Goal: Task Accomplishment & Management: Manage account settings

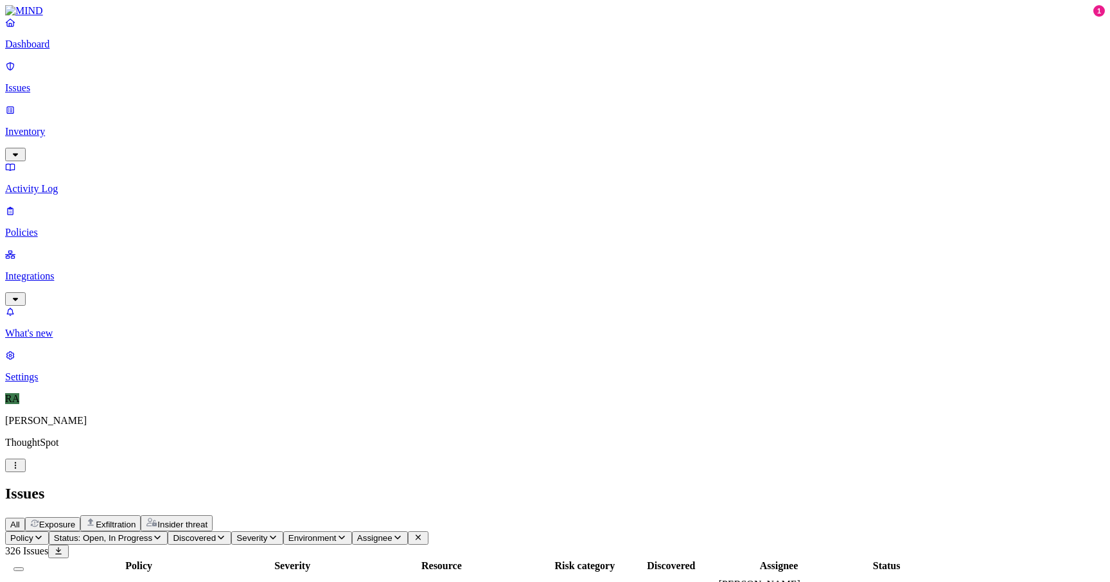
scroll to position [178, 0]
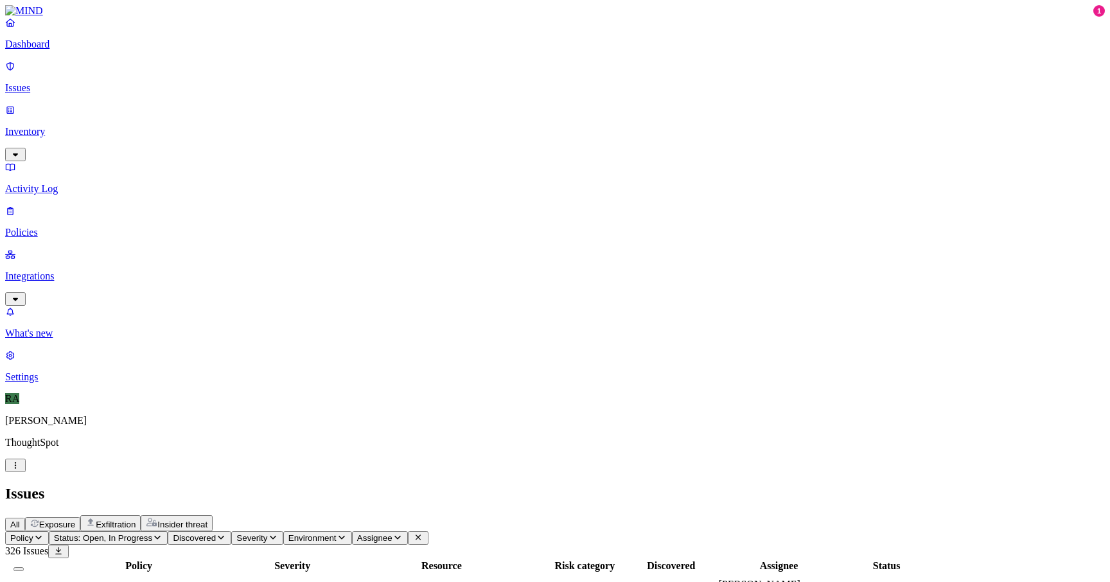
scroll to position [112, 0]
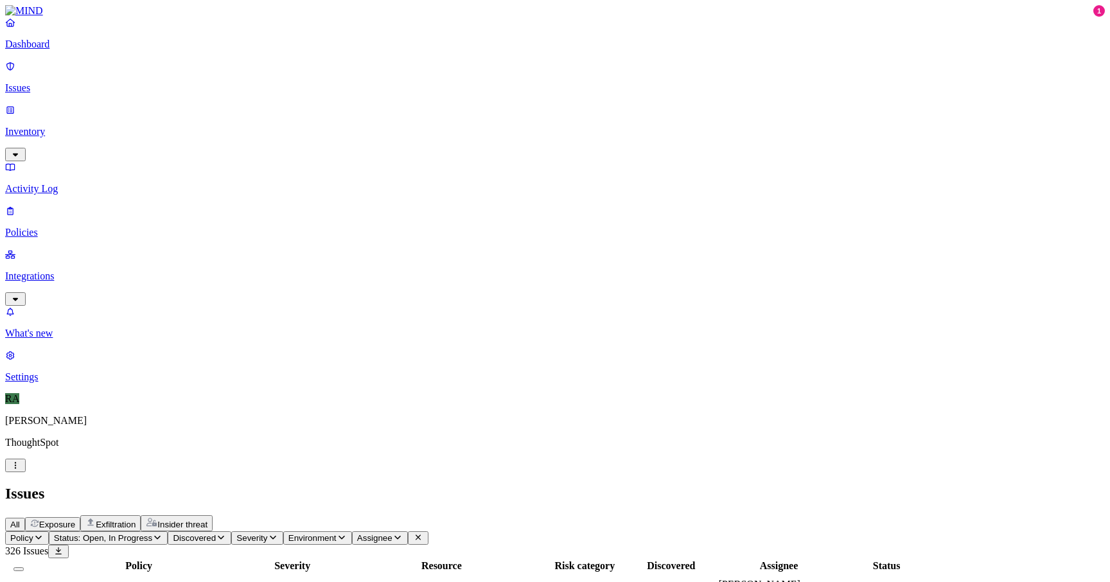
scroll to position [112, 0]
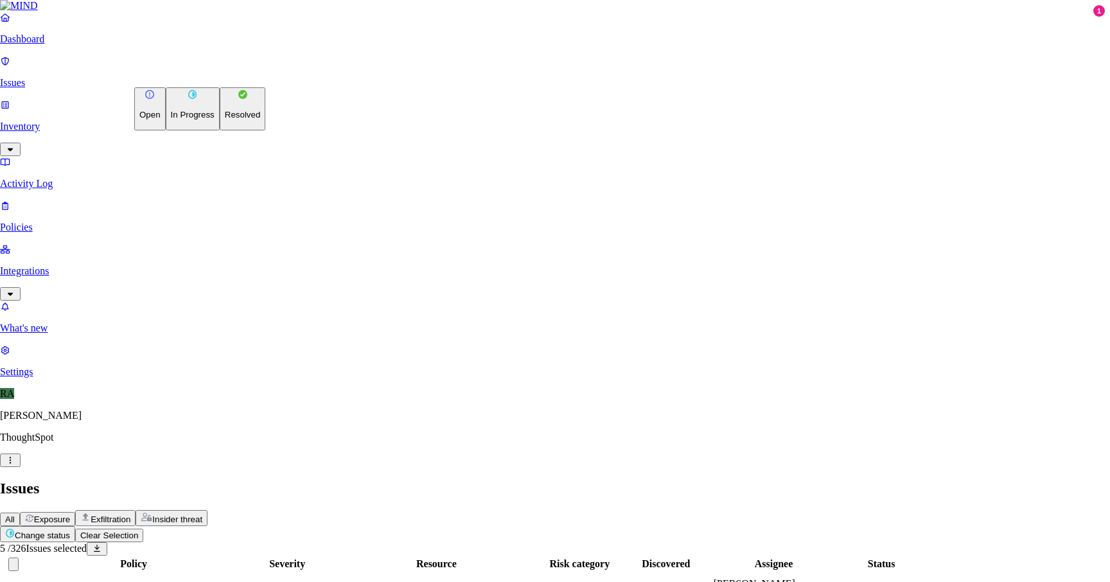
click at [220, 130] on button "Resolved" at bounding box center [243, 108] width 46 height 43
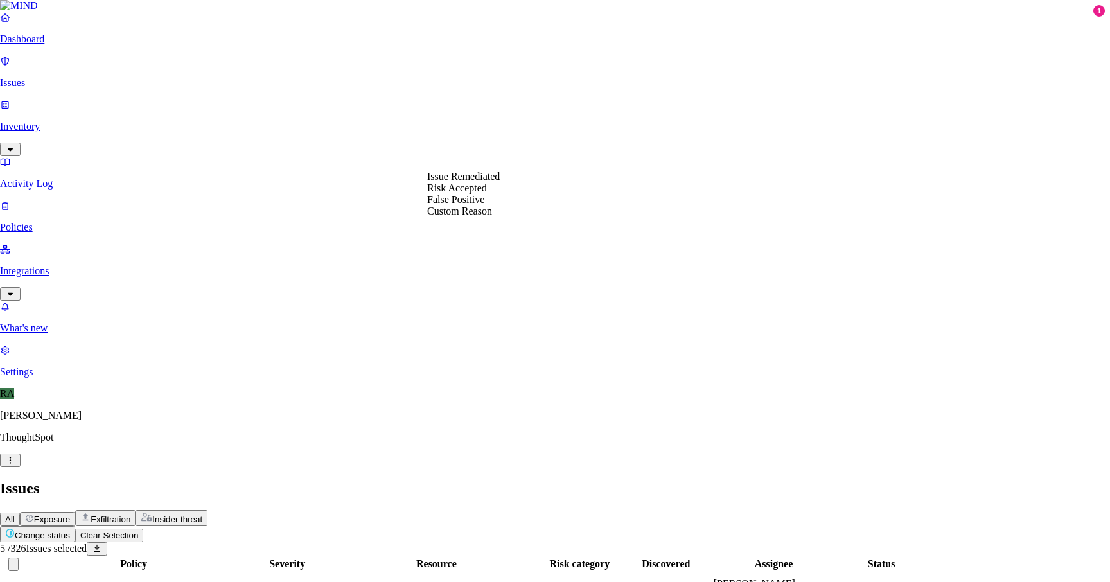
select select "Custom Reason"
type textarea "personal docs"
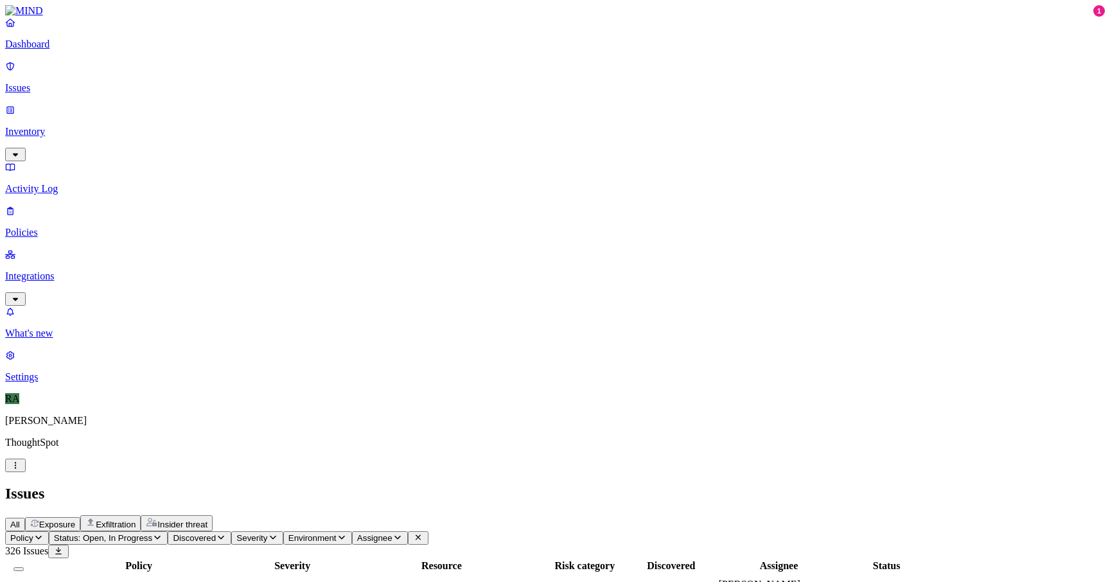
drag, startPoint x: 867, startPoint y: 206, endPoint x: 942, endPoint y: 209, distance: 75.2
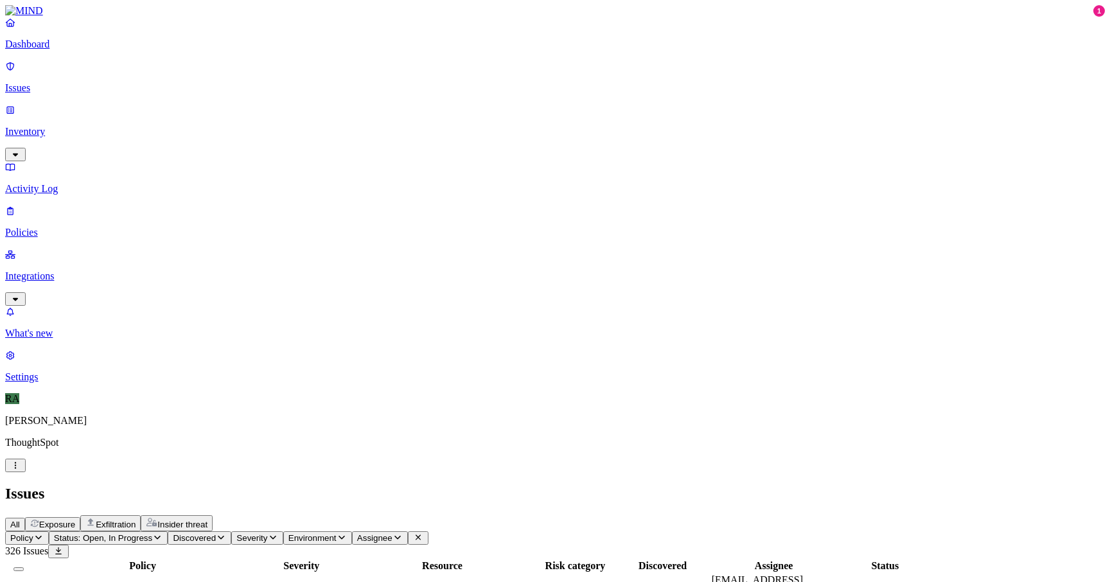
click at [403, 533] on icon "button" at bounding box center [397, 537] width 10 height 8
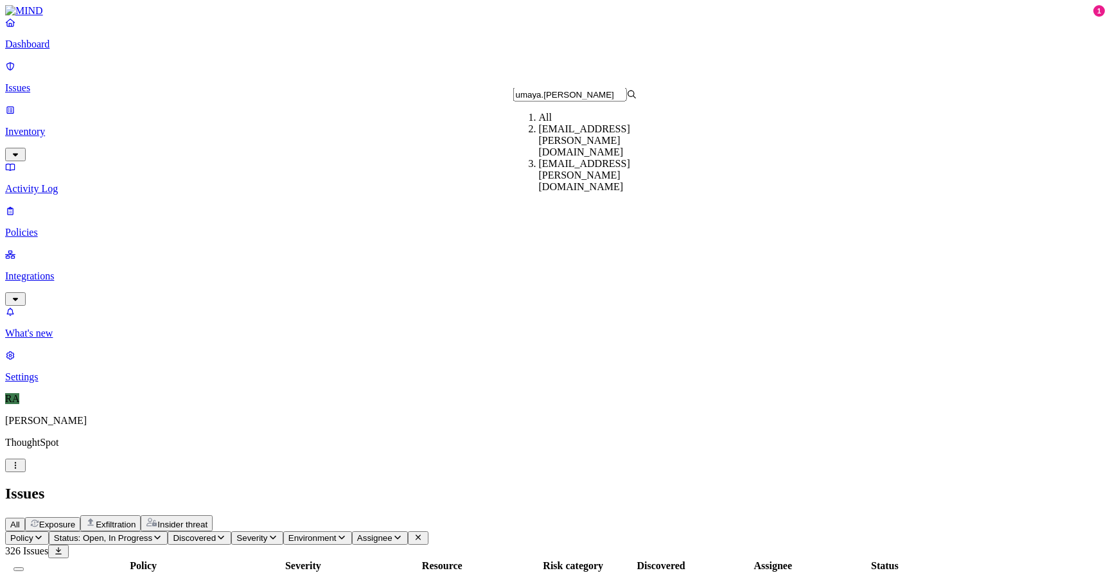
type input "umaya.[PERSON_NAME]"
click at [580, 173] on div "[EMAIL_ADDRESS][PERSON_NAME][DOMAIN_NAME]" at bounding box center [601, 175] width 124 height 35
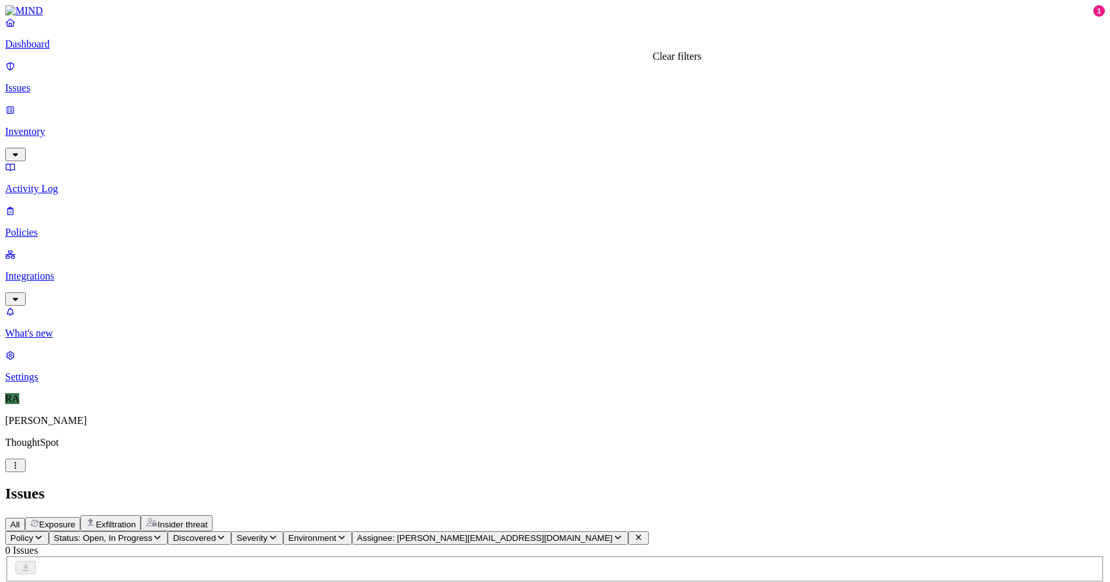
click at [649, 531] on button at bounding box center [638, 537] width 21 height 13
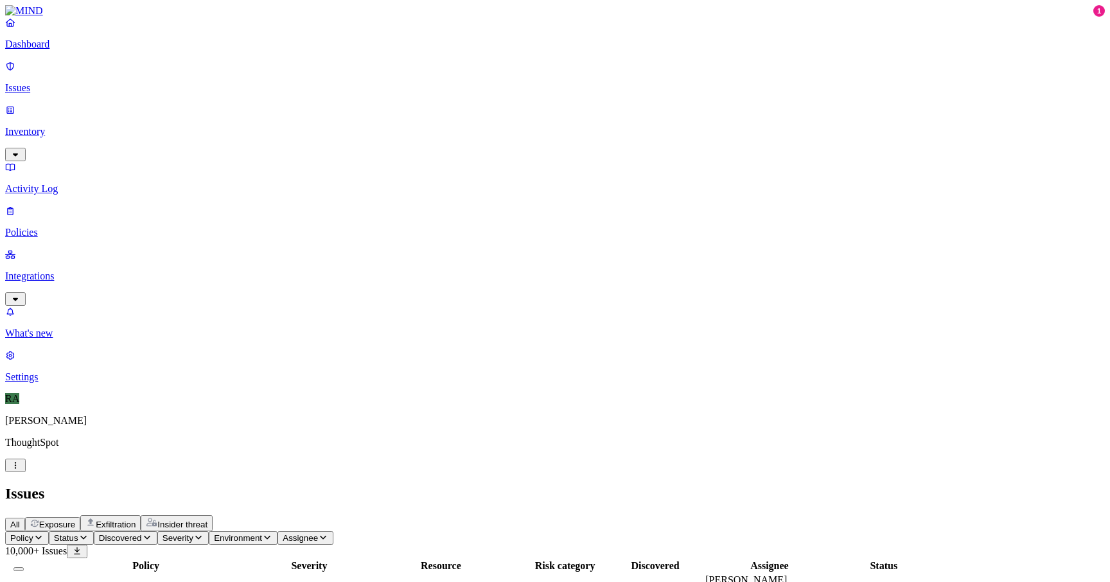
click at [333, 531] on button "Assignee" at bounding box center [305, 537] width 56 height 13
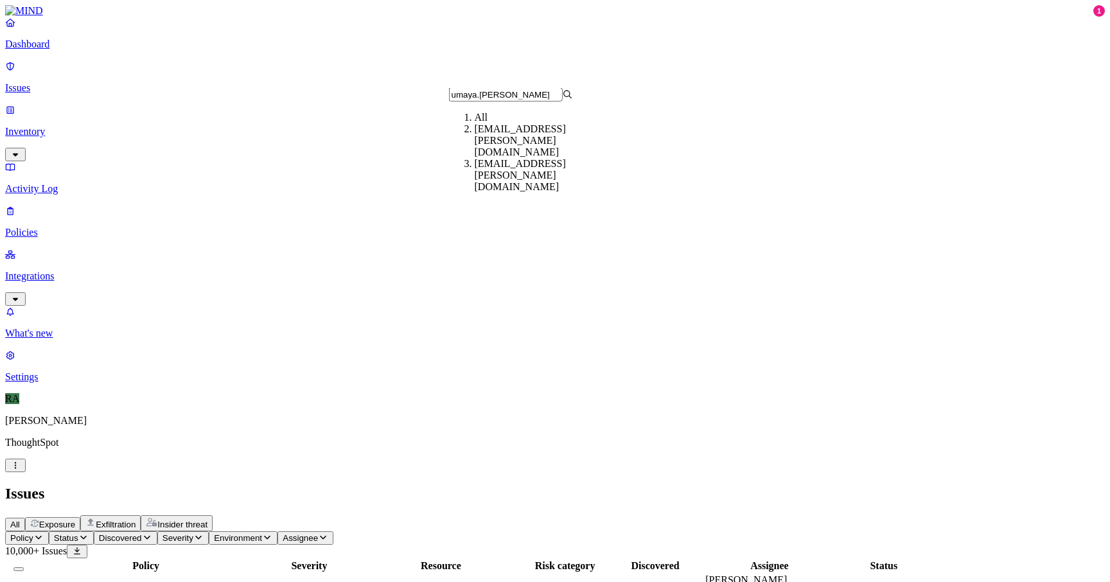
type input "umaya.[PERSON_NAME]"
click at [511, 148] on div "[EMAIL_ADDRESS][PERSON_NAME][DOMAIN_NAME]" at bounding box center [537, 140] width 124 height 35
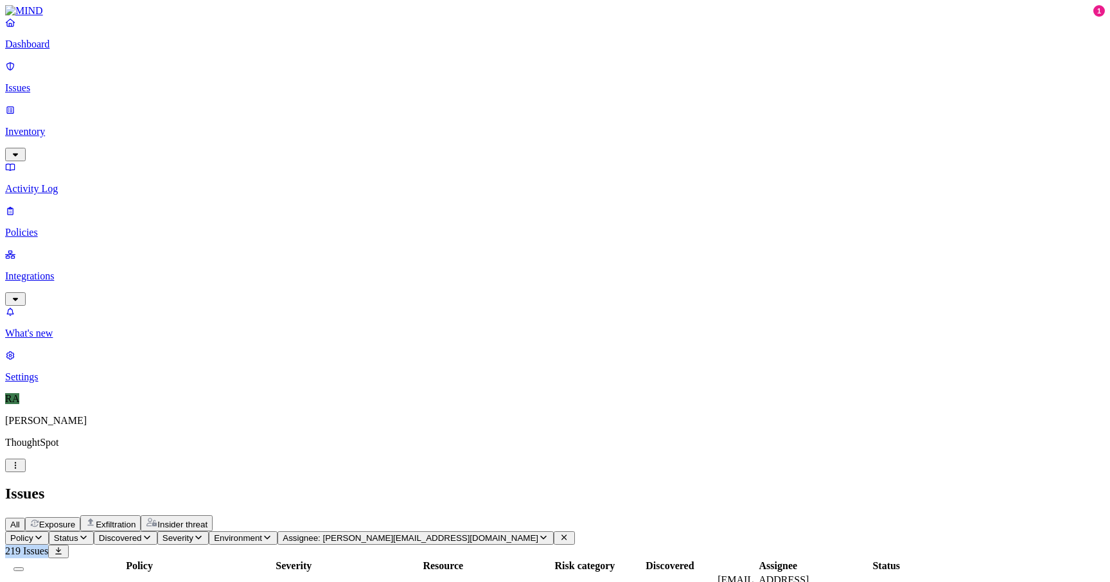
drag, startPoint x: 1024, startPoint y: 76, endPoint x: 1072, endPoint y: 77, distance: 48.8
click at [1072, 531] on header "Policy Status Discovered Severity Environment Assignee: [EMAIL_ADDRESS][PERSON_…" at bounding box center [554, 544] width 1099 height 27
copy div "219 Issues"
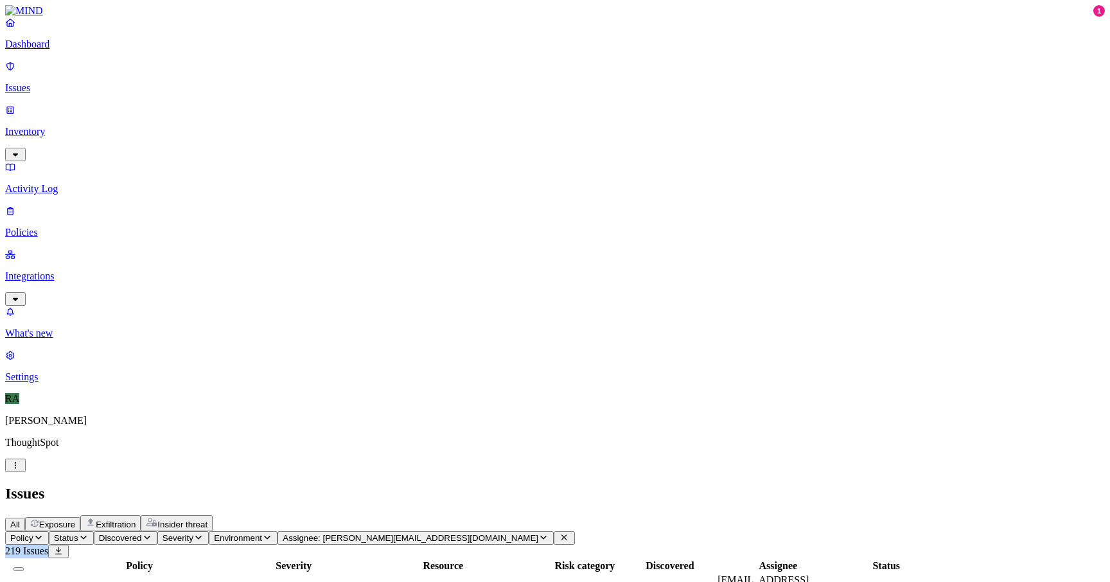
click at [24, 567] on button "Select all" at bounding box center [18, 569] width 10 height 4
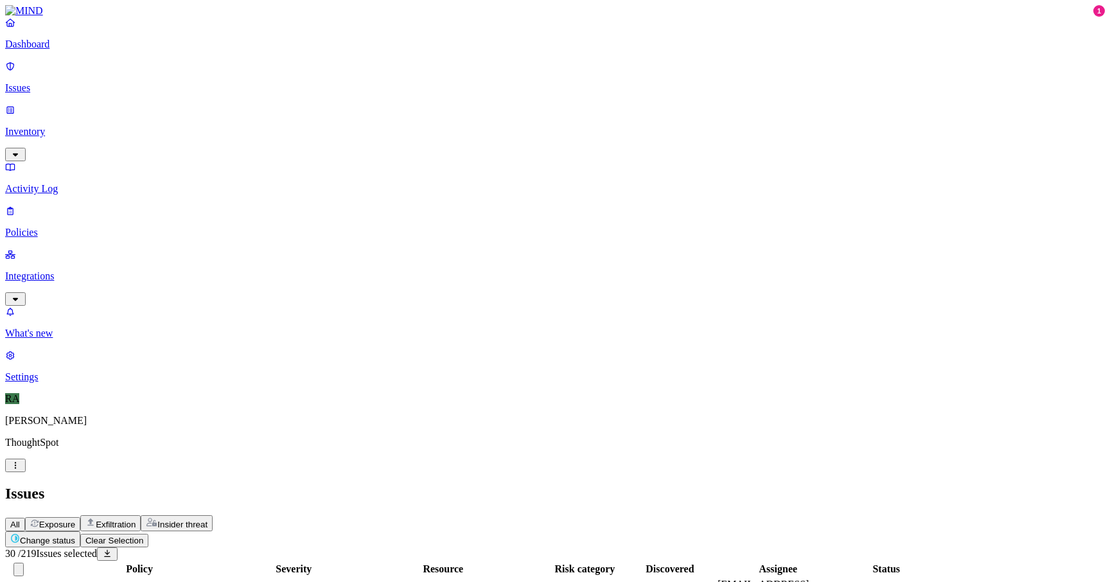
click at [383, 515] on div "All Exposure Exfiltration Insider threat" at bounding box center [554, 523] width 1099 height 16
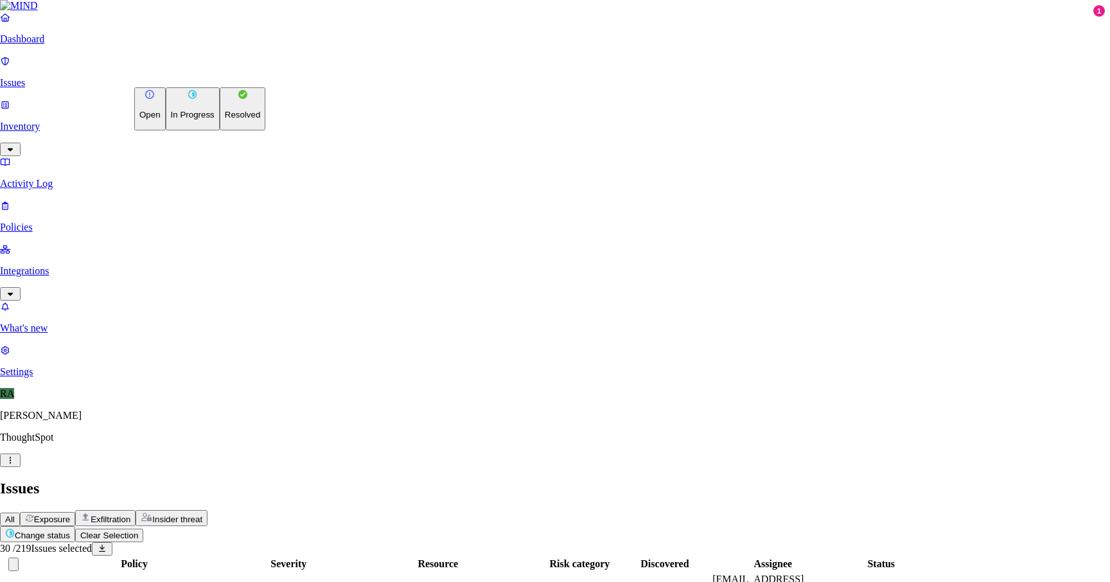
click at [183, 119] on p "In Progress" at bounding box center [193, 115] width 44 height 10
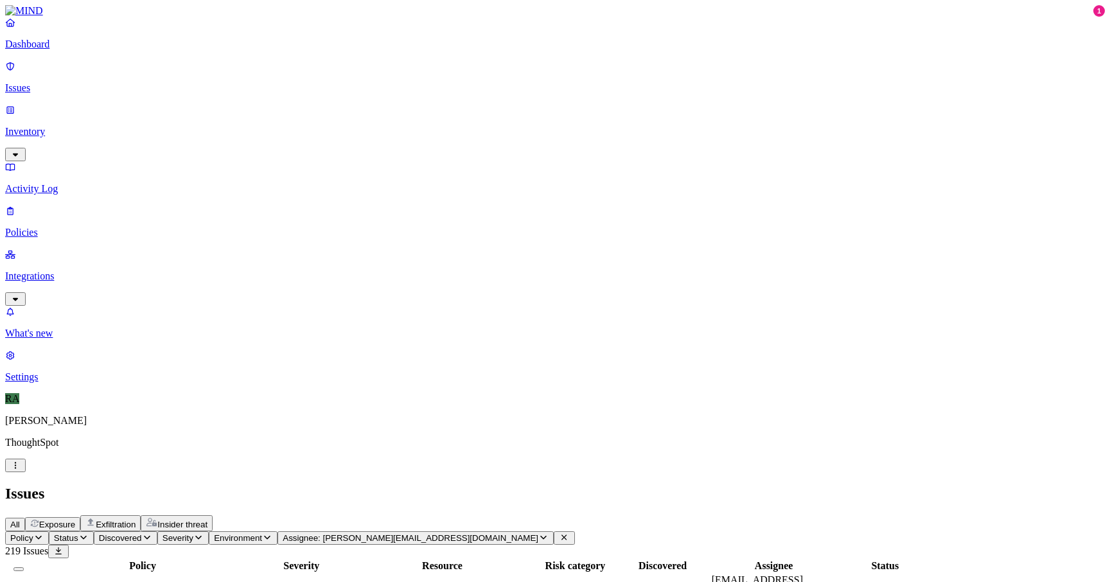
click at [24, 567] on button "Select all" at bounding box center [18, 569] width 10 height 4
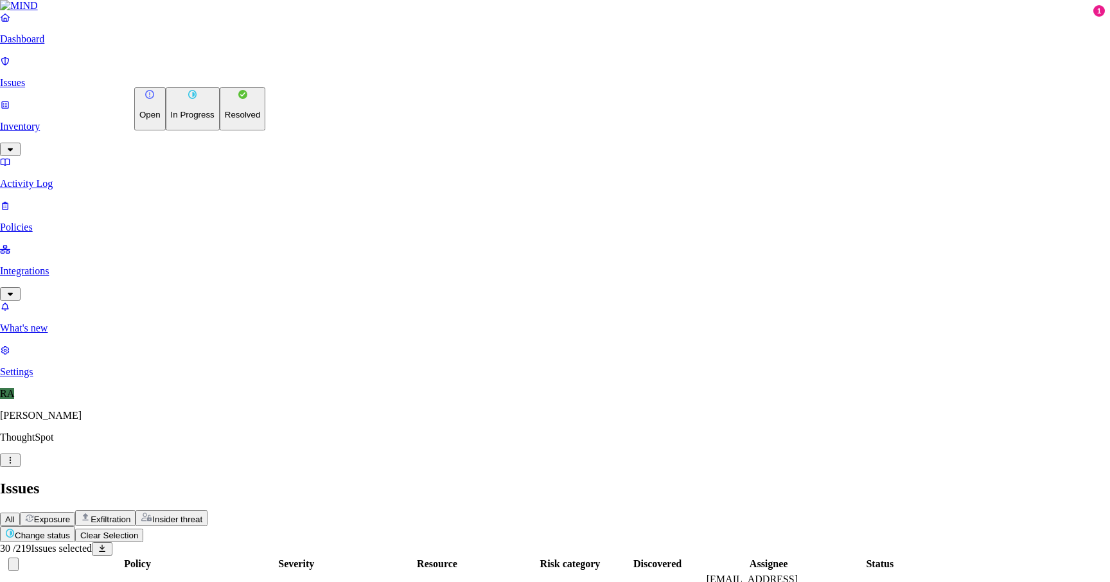
click at [186, 119] on p "In Progress" at bounding box center [193, 115] width 44 height 10
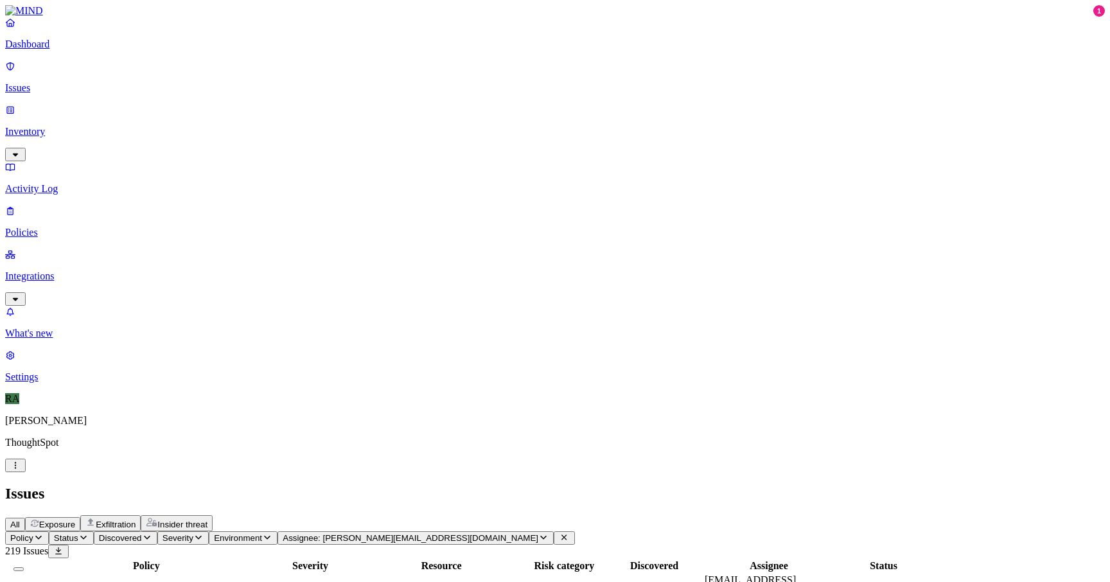
click at [24, 567] on button "Select all" at bounding box center [18, 569] width 10 height 4
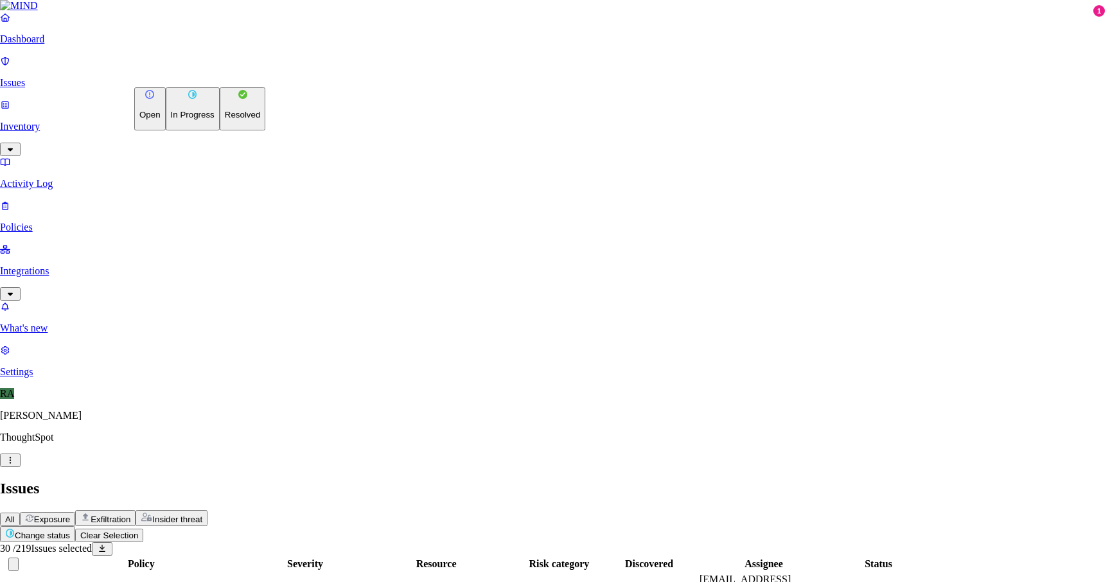
click at [225, 119] on p "Resolved" at bounding box center [243, 115] width 36 height 10
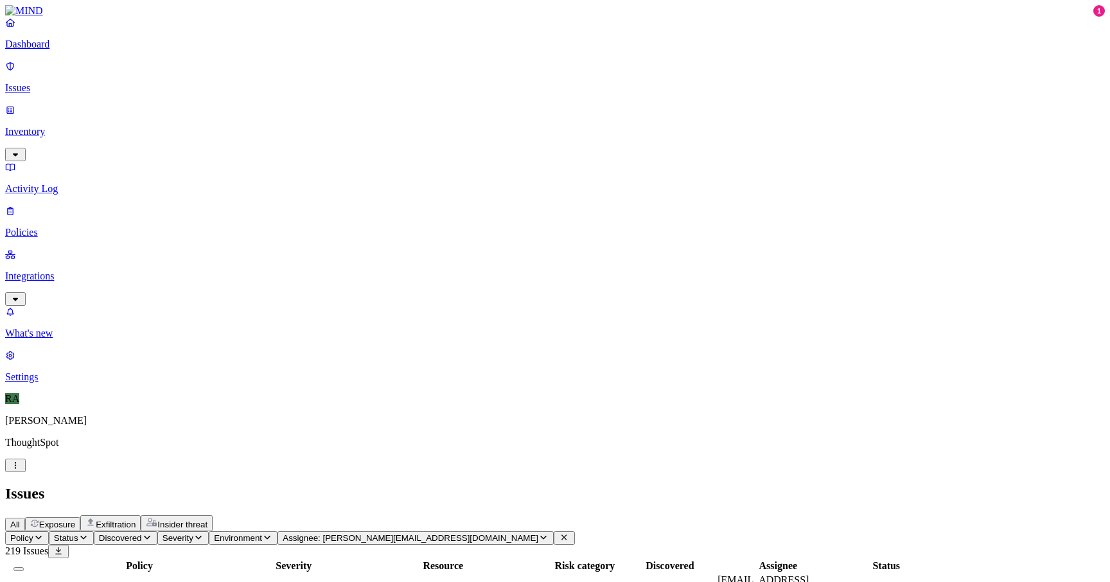
click at [24, 567] on button "Select all" at bounding box center [18, 569] width 10 height 4
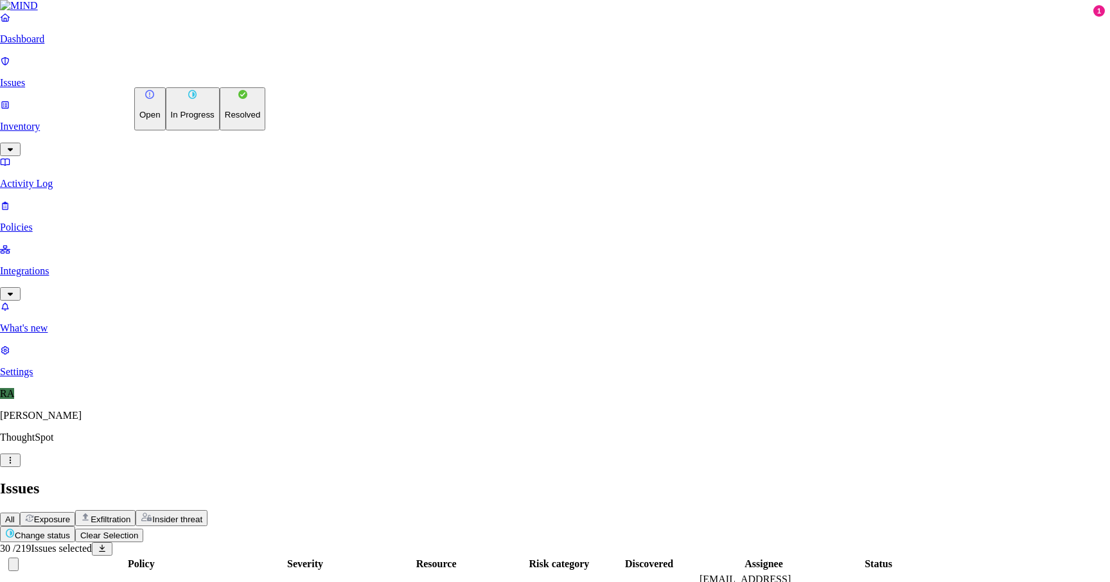
click at [176, 119] on p "In Progress" at bounding box center [193, 115] width 44 height 10
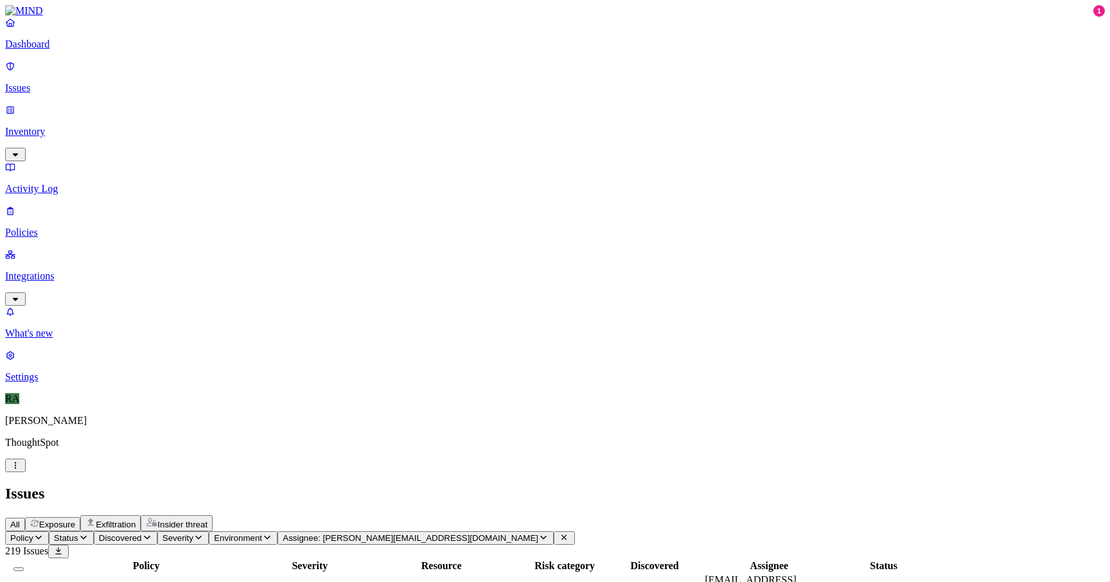
click at [24, 567] on button "Select all" at bounding box center [18, 569] width 10 height 4
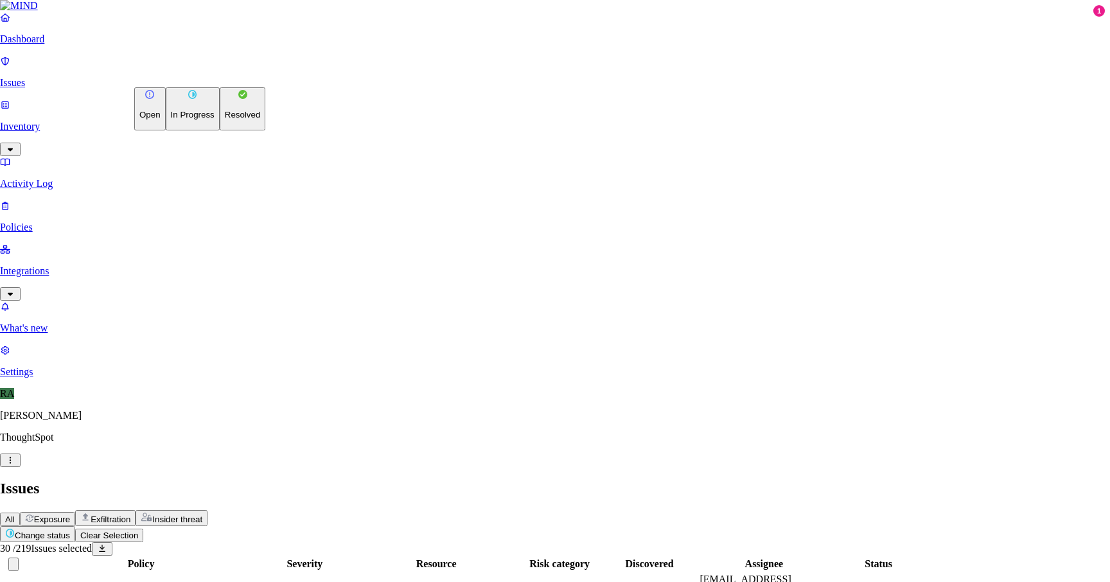
click at [198, 119] on p "In Progress" at bounding box center [193, 115] width 44 height 10
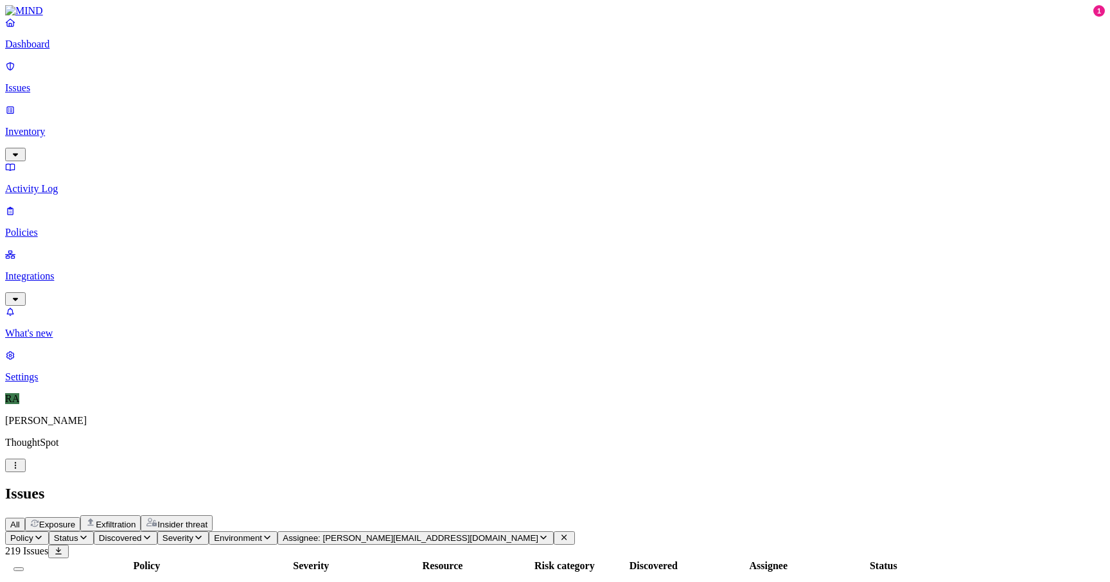
click at [24, 567] on button "Select all" at bounding box center [18, 569] width 10 height 4
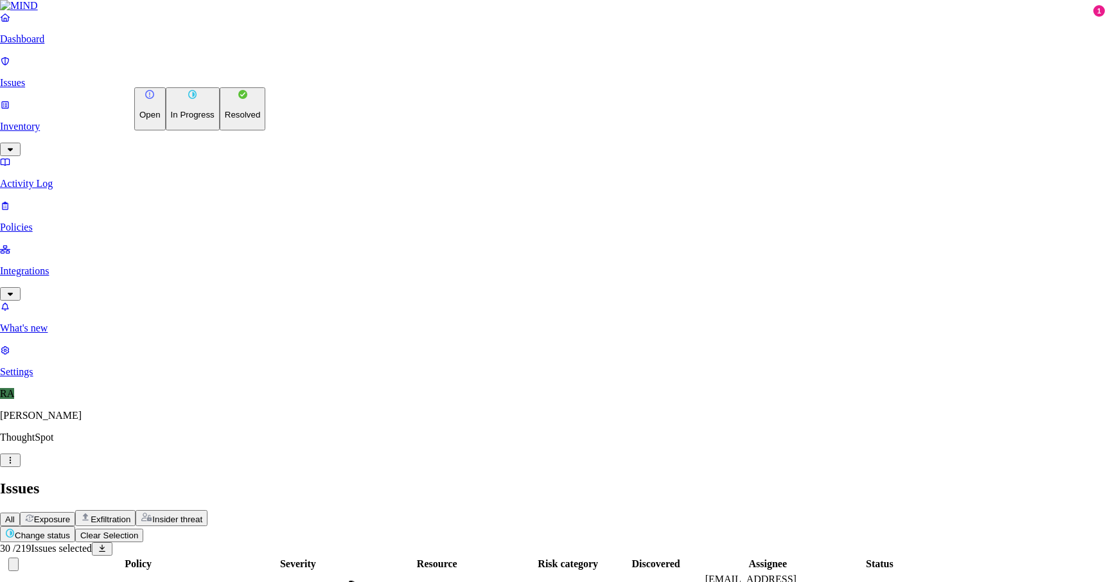
click at [185, 119] on p "In Progress" at bounding box center [193, 115] width 44 height 10
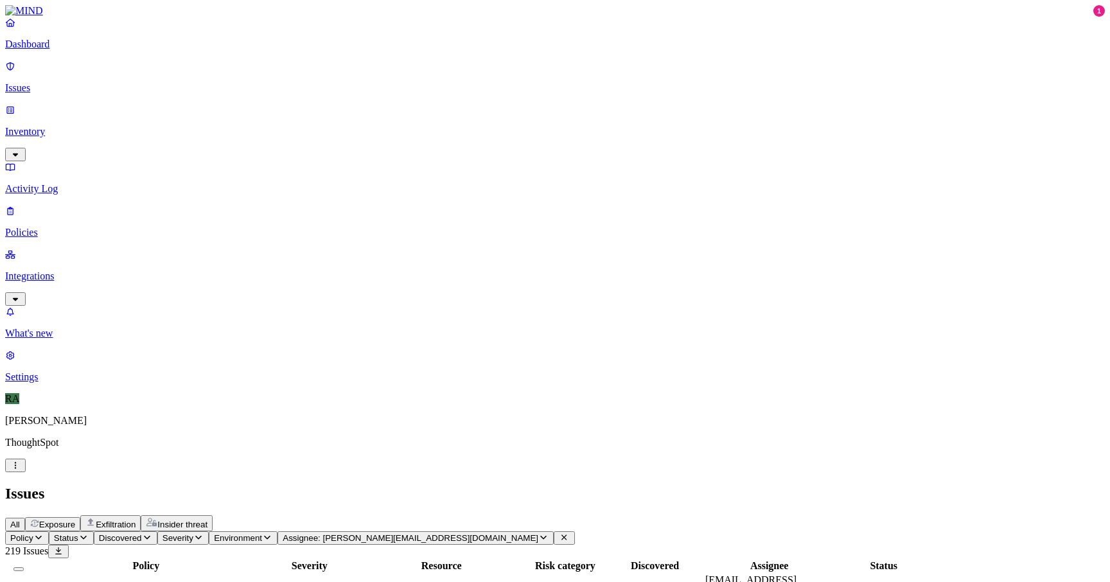
click at [24, 567] on button "Select all" at bounding box center [18, 569] width 10 height 4
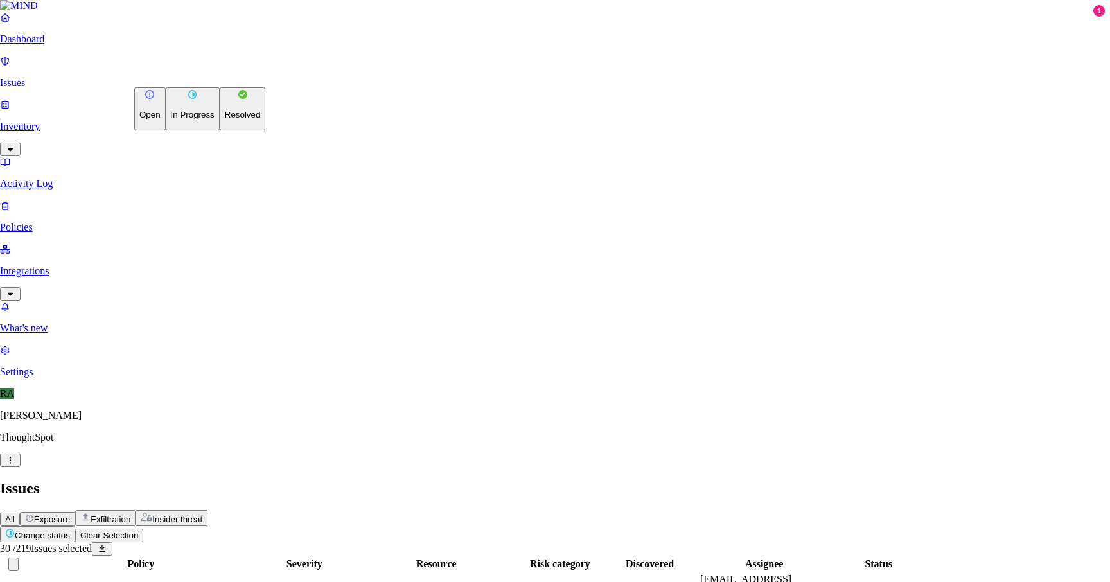
click at [181, 118] on p "In Progress" at bounding box center [193, 115] width 44 height 10
